Goal: Task Accomplishment & Management: Manage account settings

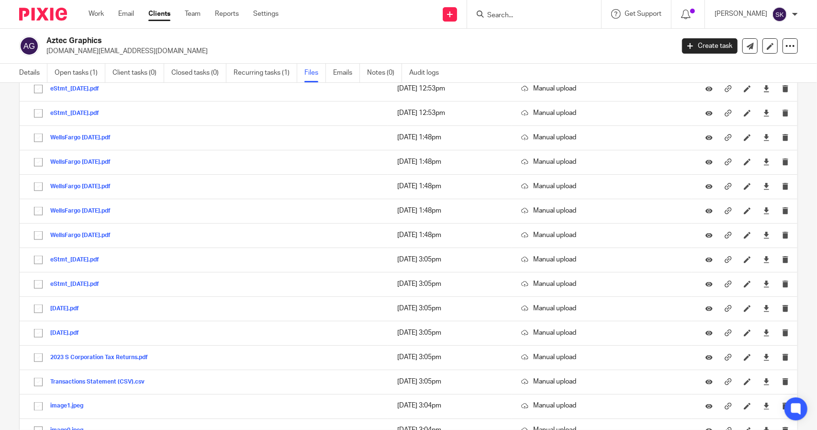
scroll to position [952, 0]
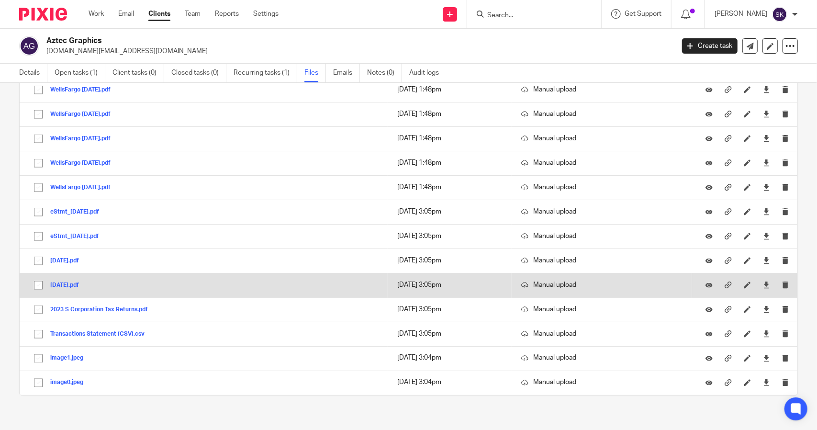
click at [68, 282] on button "2024-01-02.pdf" at bounding box center [68, 285] width 36 height 7
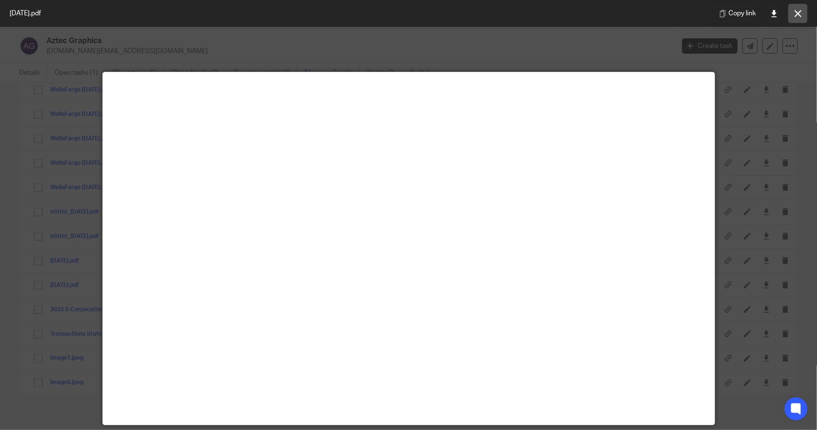
click at [802, 19] on button at bounding box center [797, 13] width 19 height 19
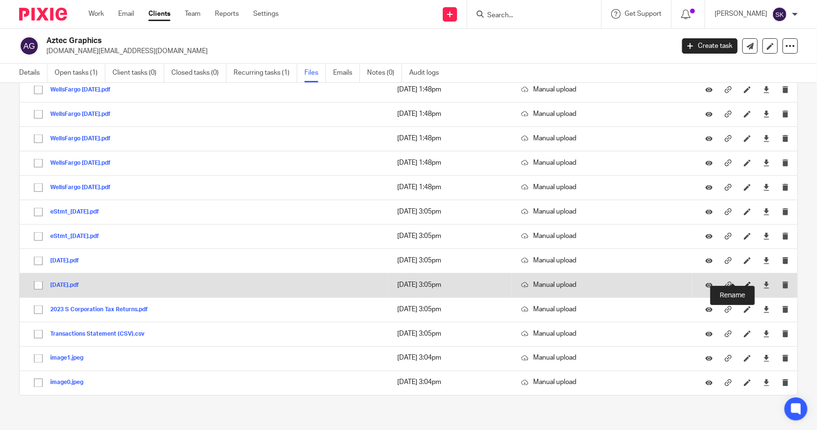
click at [744, 281] on icon at bounding box center [747, 284] width 7 height 7
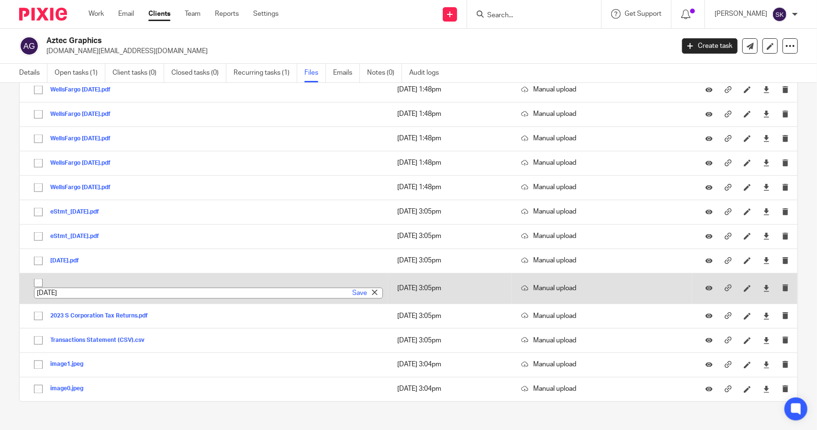
click at [76, 288] on input "2024-01-02" at bounding box center [208, 293] width 349 height 11
type input "Amex 2024-01-02"
click at [352, 288] on link "Save" at bounding box center [359, 293] width 15 height 10
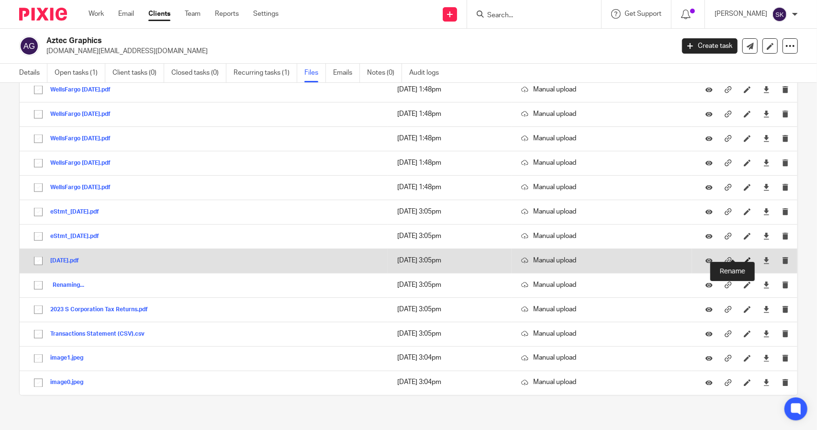
click at [744, 257] on icon at bounding box center [747, 260] width 7 height 7
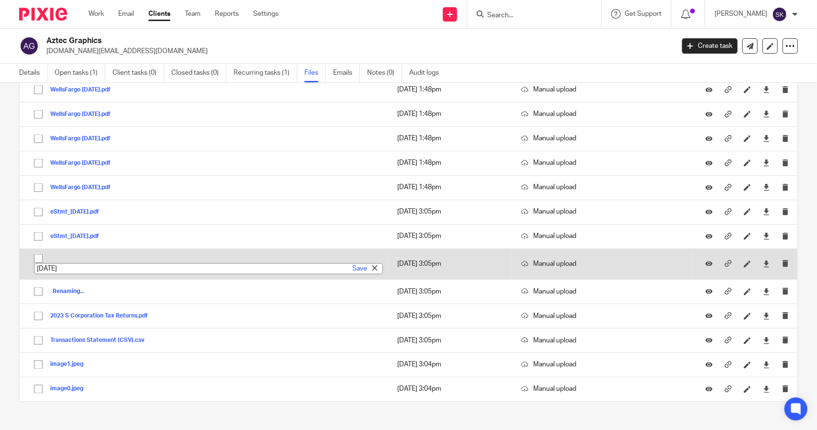
click at [38, 263] on input "[DATE]" at bounding box center [208, 268] width 349 height 11
type input "Amex 2025-01-02"
click at [352, 264] on link "Save" at bounding box center [359, 269] width 15 height 10
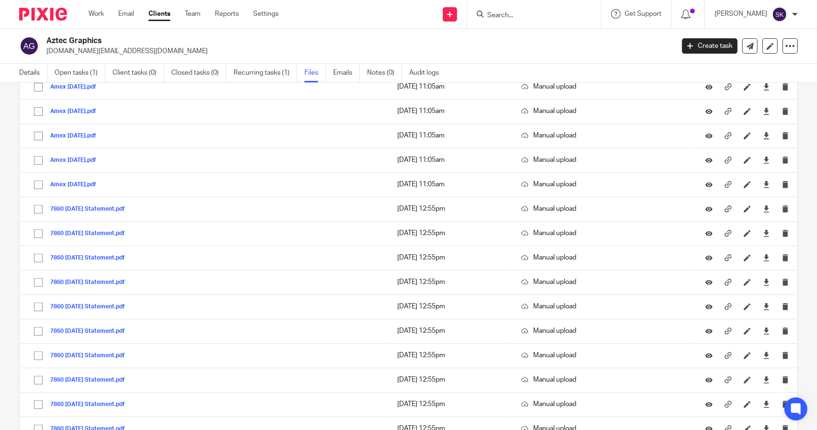
scroll to position [257, 0]
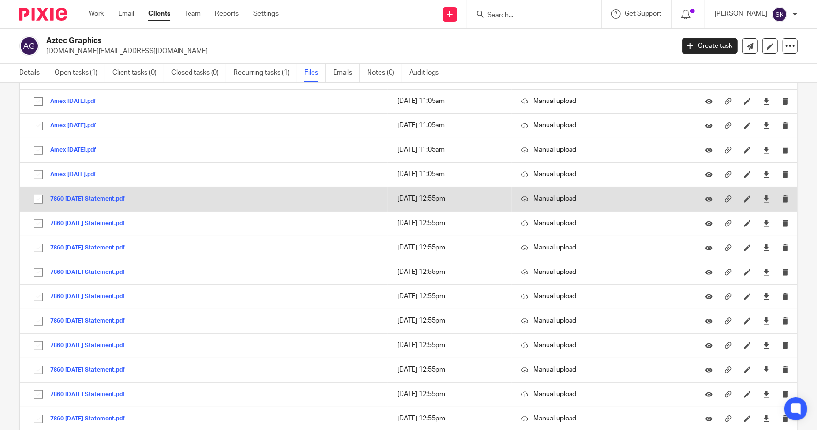
click at [107, 196] on button "7860 Jan 24 Statement.pdf" at bounding box center [91, 199] width 82 height 7
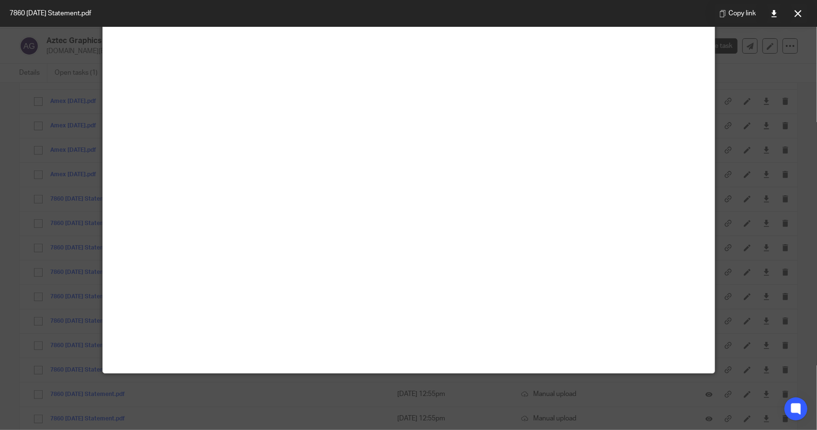
scroll to position [67, 0]
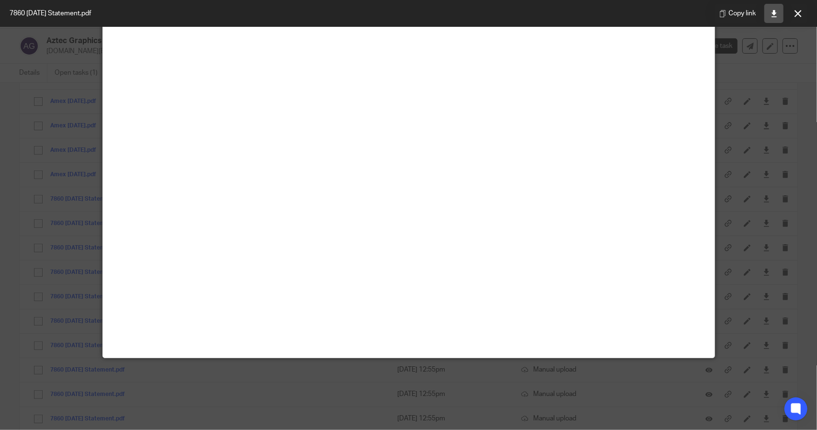
click at [772, 17] on icon at bounding box center [774, 13] width 7 height 7
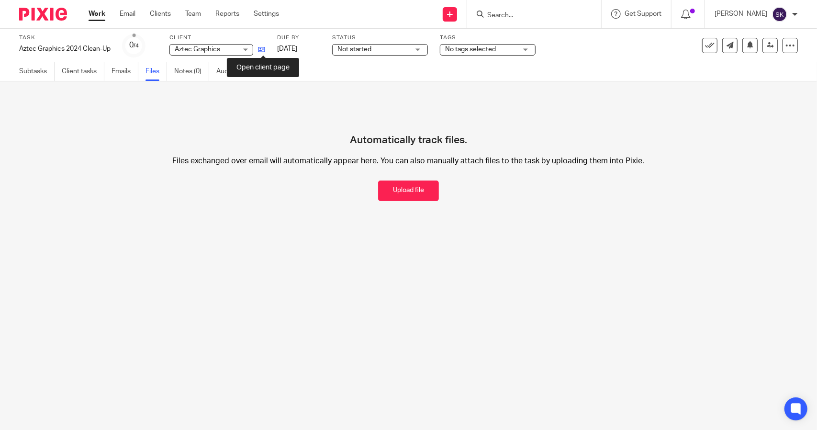
click at [264, 51] on icon at bounding box center [261, 49] width 7 height 7
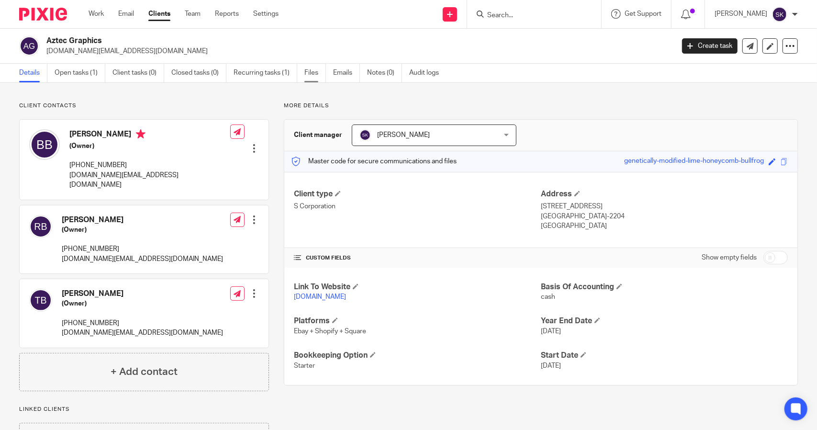
click at [313, 75] on link "Files" at bounding box center [315, 73] width 22 height 19
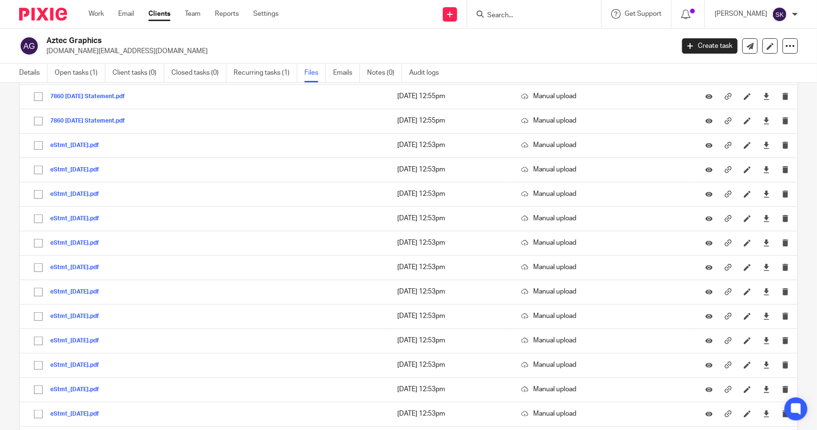
scroll to position [559, 0]
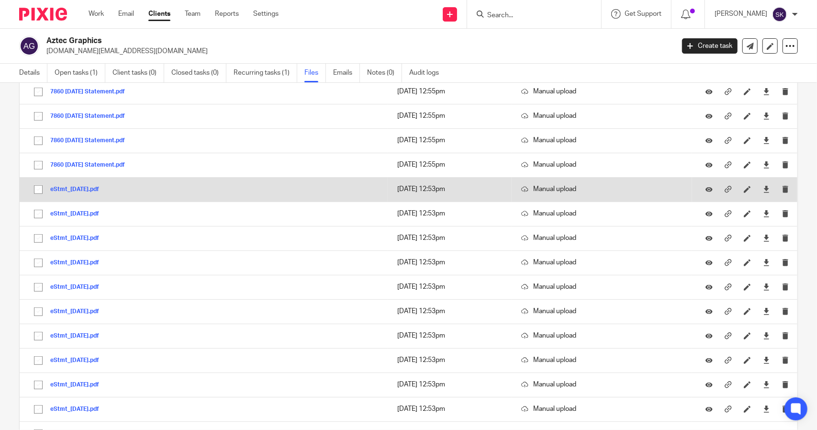
click at [95, 186] on button "eStmt_2024-02-29.pdf" at bounding box center [78, 189] width 56 height 7
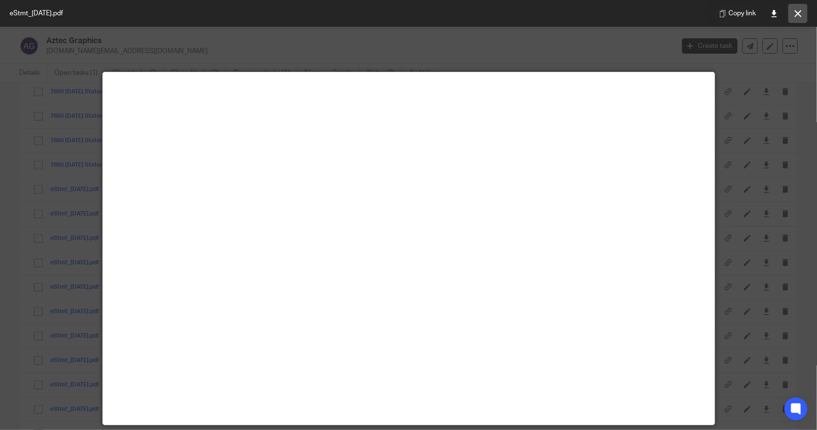
click at [798, 19] on button at bounding box center [797, 13] width 19 height 19
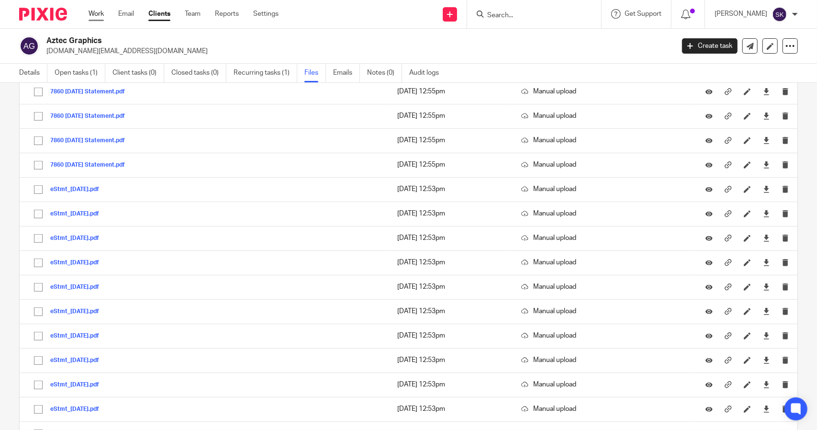
click at [94, 11] on link "Work" at bounding box center [96, 14] width 15 height 10
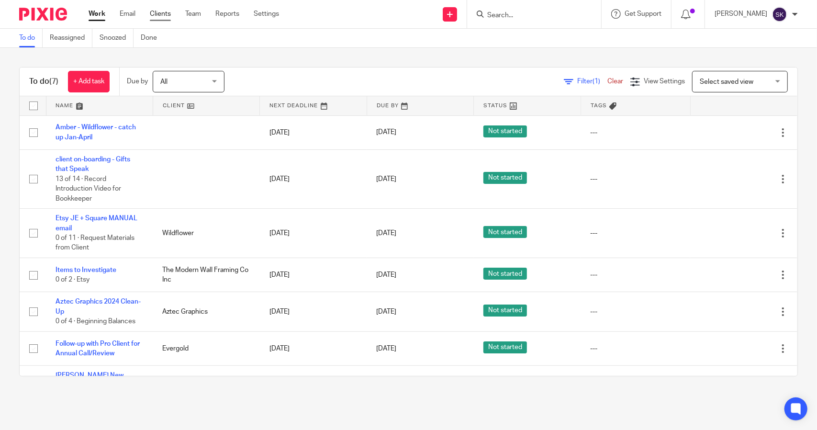
click at [160, 15] on link "Clients" at bounding box center [160, 14] width 21 height 10
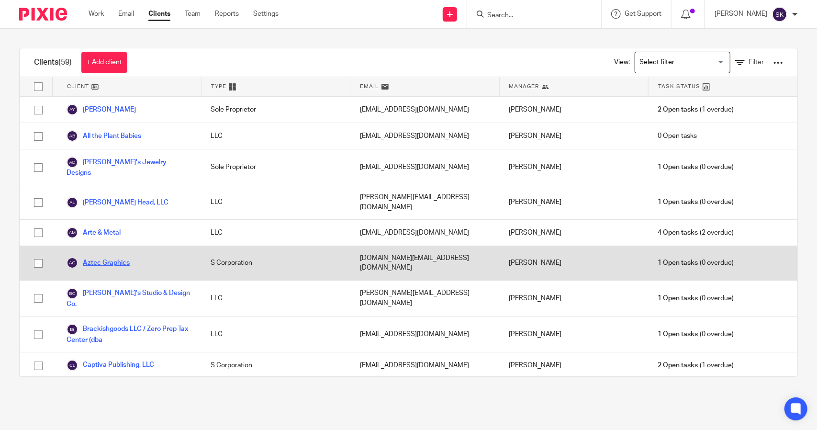
click at [102, 257] on link "Aztec Graphics" at bounding box center [98, 262] width 63 height 11
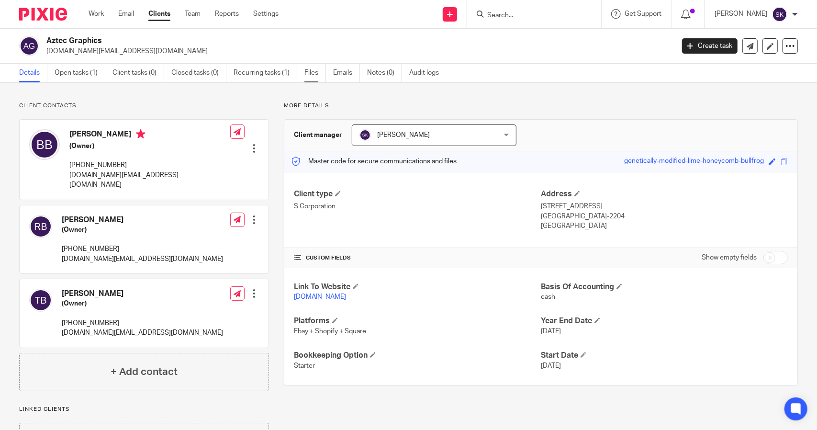
click at [313, 71] on link "Files" at bounding box center [315, 73] width 22 height 19
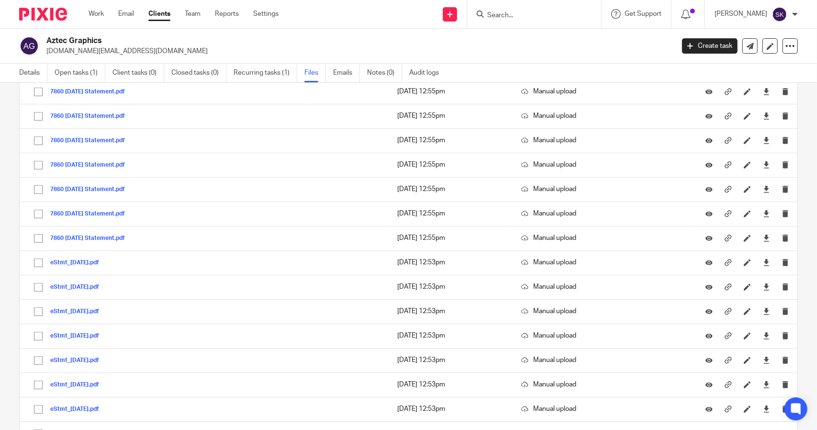
scroll to position [487, 0]
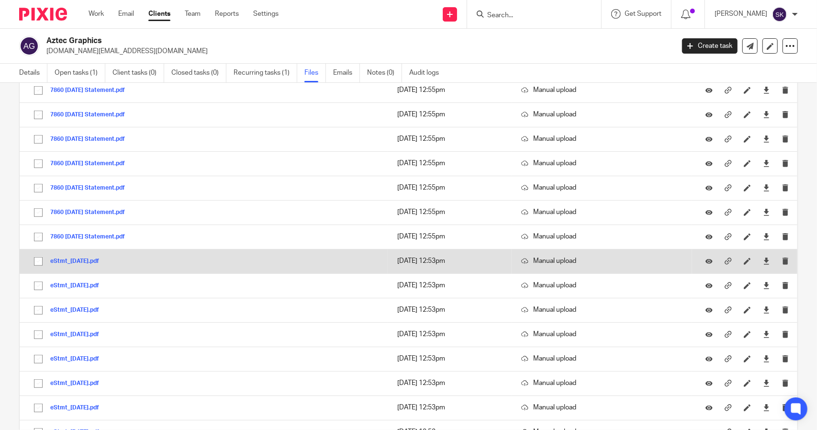
click at [78, 258] on button "eStmt_2024-02-29.pdf" at bounding box center [78, 261] width 56 height 7
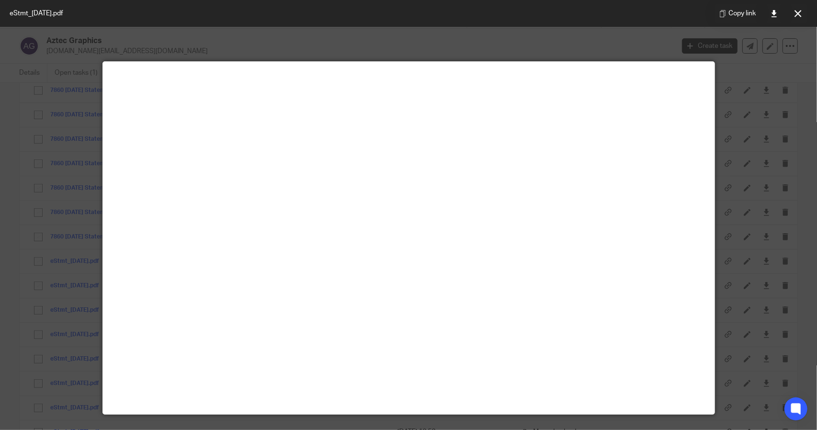
scroll to position [11, 0]
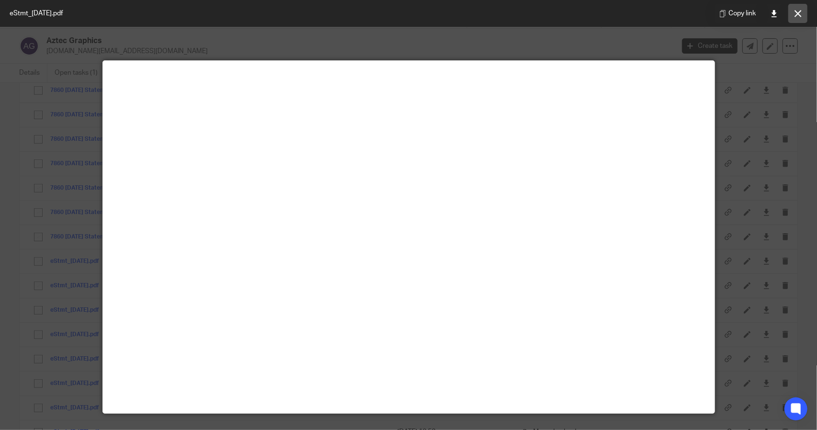
click at [799, 14] on icon at bounding box center [798, 13] width 7 height 7
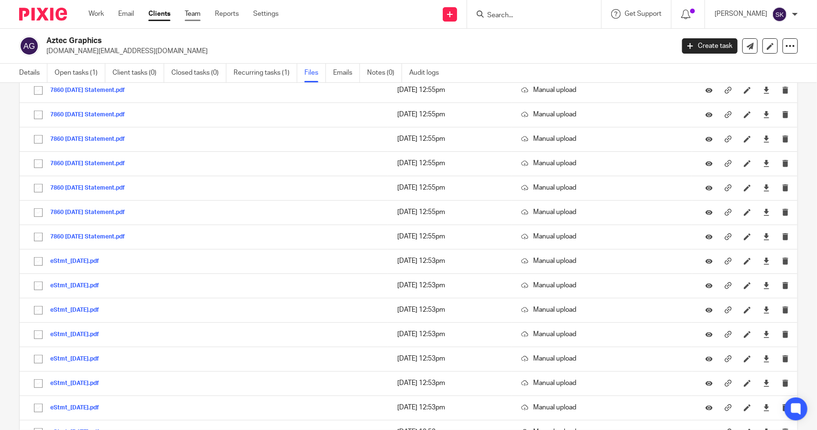
click at [197, 16] on link "Team" at bounding box center [193, 14] width 16 height 10
